Goal: Information Seeking & Learning: Learn about a topic

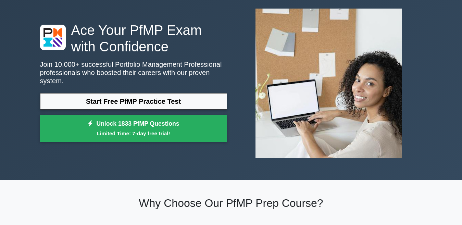
scroll to position [34, 0]
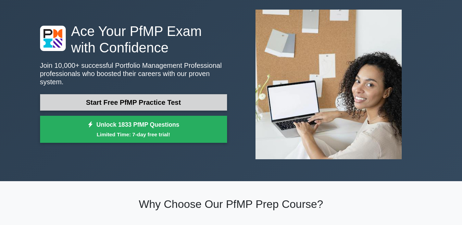
click at [135, 97] on link "Start Free PfMP Practice Test" at bounding box center [133, 102] width 187 height 16
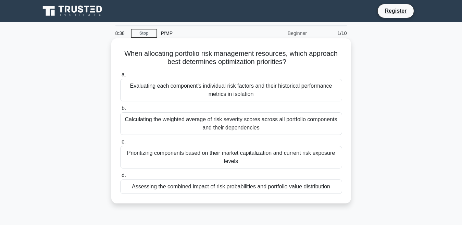
click at [148, 120] on div "Calculating the weighted average of risk severity scores across all portfolio c…" at bounding box center [231, 123] width 222 height 23
click at [120, 111] on input "b. Calculating the weighted average of risk severity scores across all portfoli…" at bounding box center [120, 108] width 0 height 4
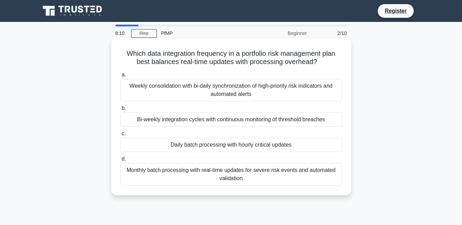
click at [201, 95] on div "Weekly consolidation with bi-daily synchronization of high-priority risk indica…" at bounding box center [231, 90] width 222 height 23
click at [120, 77] on input "a. Weekly consolidation with bi-daily synchronization of high-priority risk ind…" at bounding box center [120, 75] width 0 height 4
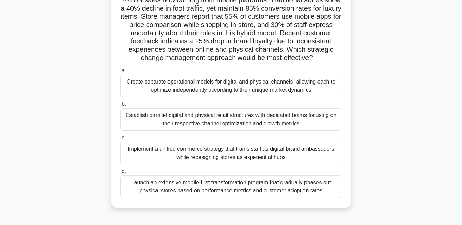
scroll to position [68, 0]
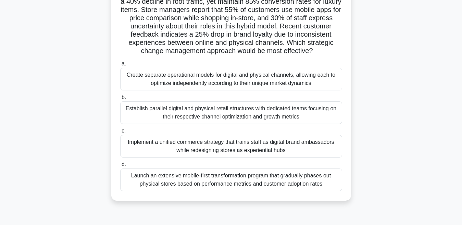
click at [180, 177] on div "Launch an extensive mobile-first transformation program that gradually phases o…" at bounding box center [231, 179] width 222 height 23
click at [120, 167] on input "d. Launch an extensive mobile-first transformation program that gradually phase…" at bounding box center [120, 164] width 0 height 4
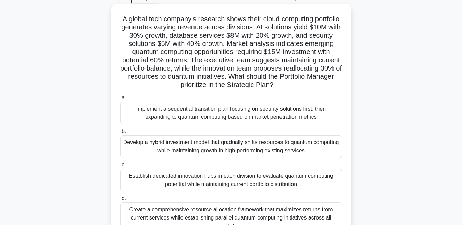
scroll to position [0, 0]
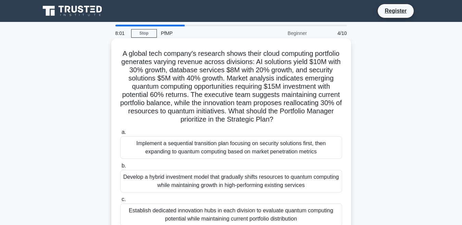
click at [271, 153] on div "Implement a sequential transition plan focusing on security solutions first, th…" at bounding box center [231, 147] width 222 height 23
click at [120, 134] on input "a. Implement a sequential transition plan focusing on security solutions first,…" at bounding box center [120, 132] width 0 height 4
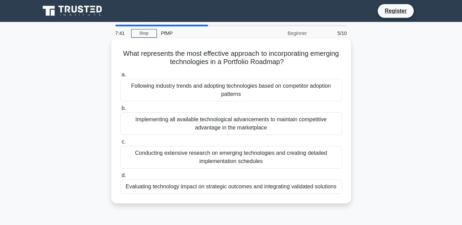
click at [283, 122] on div "Implementing all available technological advancements to maintain competitive a…" at bounding box center [231, 123] width 222 height 23
click at [120, 111] on input "b. Implementing all available technological advancements to maintain competitiv…" at bounding box center [120, 108] width 0 height 4
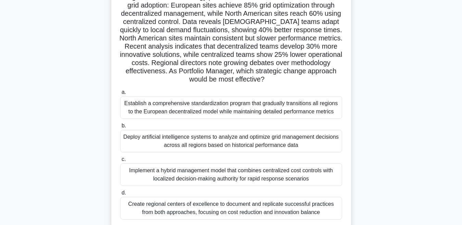
scroll to position [68, 0]
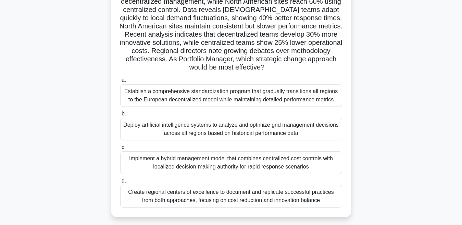
click at [234, 194] on div "Create regional centers of excellence to document and replicate successful prac…" at bounding box center [231, 196] width 222 height 23
click at [120, 183] on input "d. Create regional centers of excellence to document and replicate successful p…" at bounding box center [120, 181] width 0 height 4
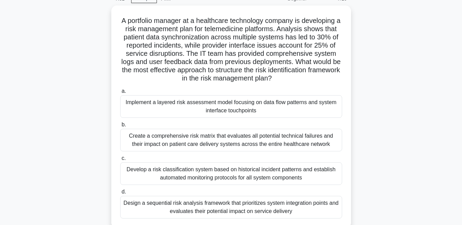
scroll to position [0, 0]
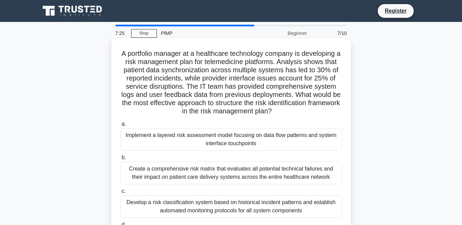
click at [235, 205] on div "Develop a risk classification system based on historical incident patterns and …" at bounding box center [231, 206] width 222 height 23
click at [120, 193] on input "c. Develop a risk classification system based on historical incident patterns a…" at bounding box center [120, 191] width 0 height 4
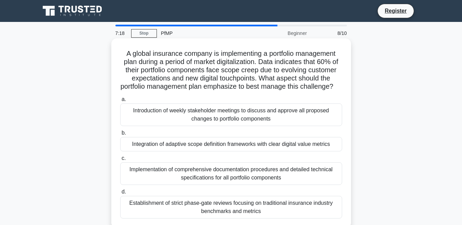
click at [216, 151] on div "Integration of adaptive scope definition frameworks with clear digital value me…" at bounding box center [231, 144] width 222 height 14
click at [120, 135] on input "b. Integration of adaptive scope definition frameworks with clear digital value…" at bounding box center [120, 133] width 0 height 4
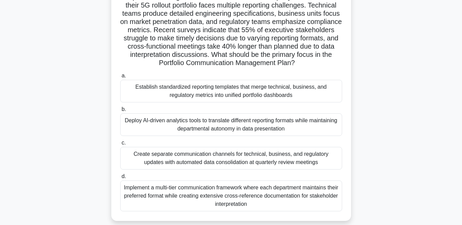
scroll to position [68, 0]
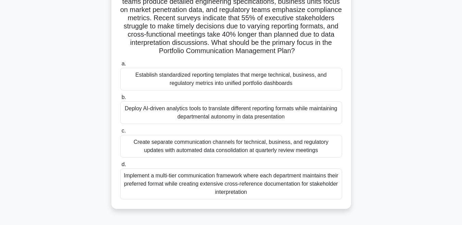
click at [204, 152] on div "Create separate communication channels for technical, business, and regulatory …" at bounding box center [231, 146] width 222 height 23
click at [120, 133] on input "c. Create separate communication channels for technical, business, and regulato…" at bounding box center [120, 131] width 0 height 4
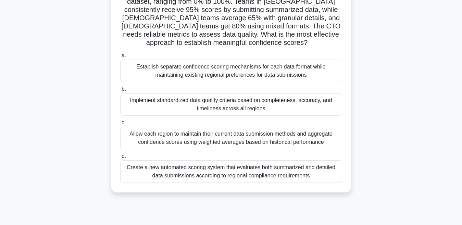
click at [197, 108] on div "Implement standardized data quality criteria based on completeness, accuracy, a…" at bounding box center [231, 104] width 222 height 23
click at [120, 91] on input "b. Implement standardized data quality criteria based on completeness, accuracy…" at bounding box center [120, 89] width 0 height 4
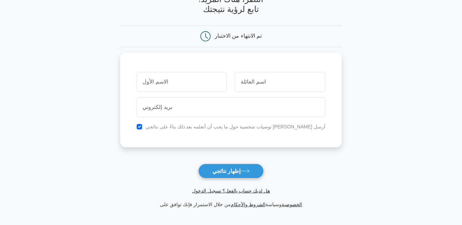
scroll to position [68, 0]
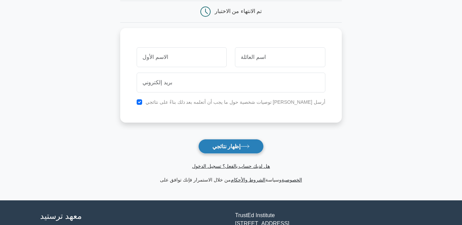
click at [251, 154] on button "إظهار نتائجي" at bounding box center [230, 146] width 65 height 15
click at [251, 148] on button "إظهار نتائجي" at bounding box center [230, 146] width 65 height 15
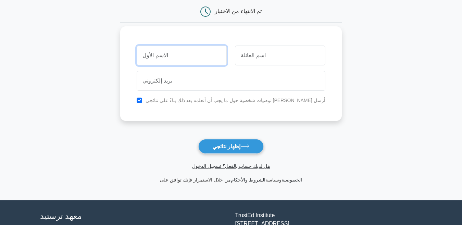
click at [187, 57] on input "text" at bounding box center [182, 56] width 90 height 20
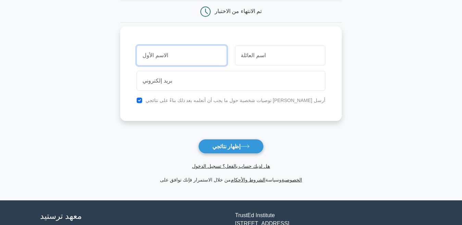
click at [187, 57] on input "text" at bounding box center [182, 56] width 90 height 20
type input "نم"
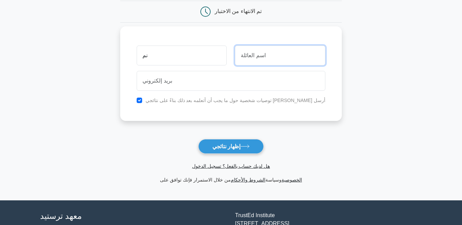
click at [267, 59] on input "text" at bounding box center [280, 56] width 90 height 20
type input "ن"
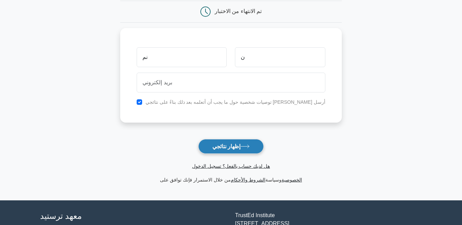
click at [222, 149] on font "إظهار نتائجي" at bounding box center [226, 146] width 28 height 6
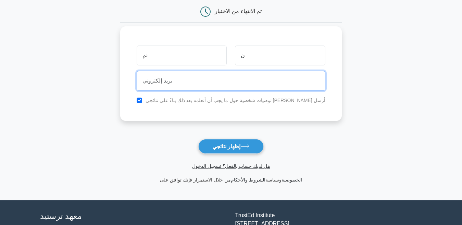
click at [225, 83] on input "email" at bounding box center [231, 81] width 188 height 20
type input "haith22@yahoo.com"
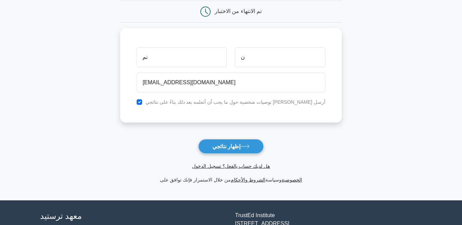
click at [205, 151] on button "إظهار نتائجي" at bounding box center [230, 146] width 65 height 15
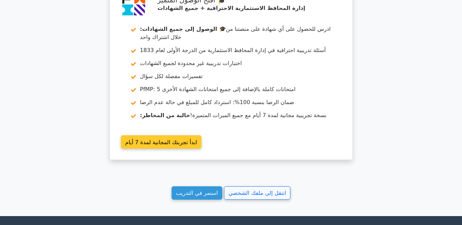
scroll to position [1129, 0]
